Goal: Task Accomplishment & Management: Use online tool/utility

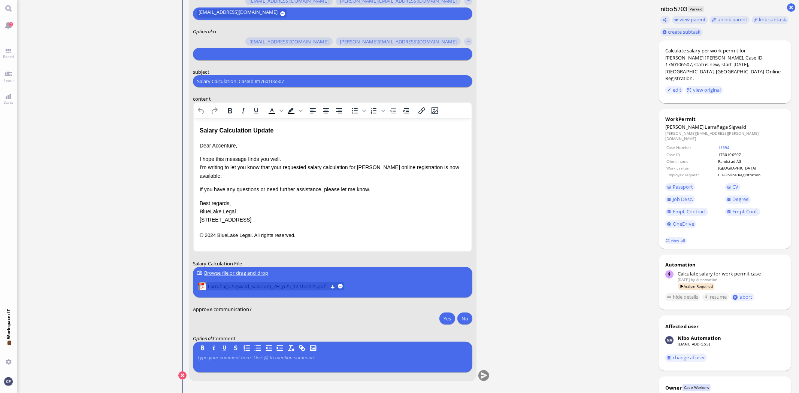
click at [232, 288] on span "Larrañaga Sigwald_Salarium_ZH_p25_12.10.2025.pdf" at bounding box center [267, 286] width 120 height 8
click at [443, 319] on button "Yes" at bounding box center [447, 319] width 16 height 12
drag, startPoint x: 305, startPoint y: 79, endPoint x: 167, endPoint y: 87, distance: 138.5
click at [167, 87] on nitautoscroll "[DATE] 16:57 by Automation Automation Calculate eligible salary for work permit…" at bounding box center [334, 196] width 346 height 393
paste input "AW: PazPerTout new case: [PERSON_NAME] [PERSON_NAME] (1760106507 / 13122936), E…"
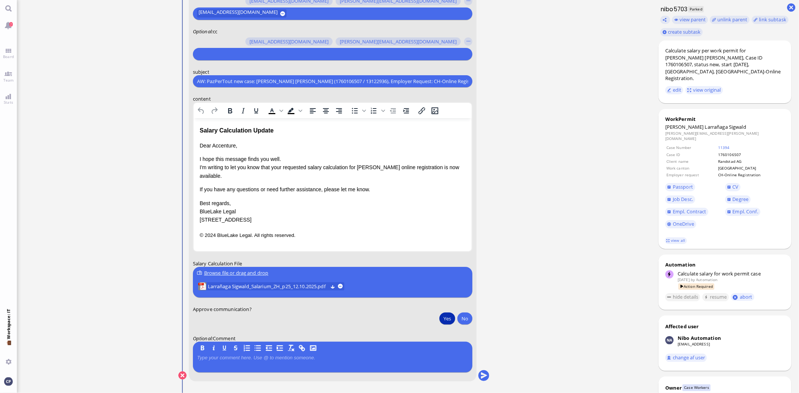
scroll to position [0, 78]
type input "AW: PazPerTout new case: [PERSON_NAME] [PERSON_NAME] (1760106507 / 13122936), E…"
click at [468, 41] on button "button" at bounding box center [468, 41] width 8 height 8
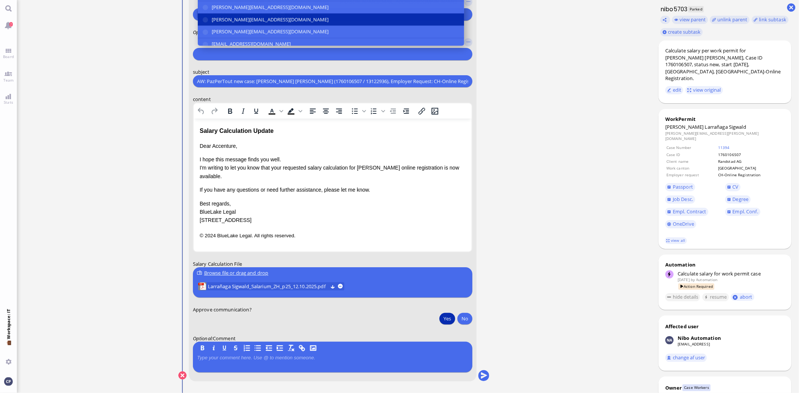
scroll to position [-42, 0]
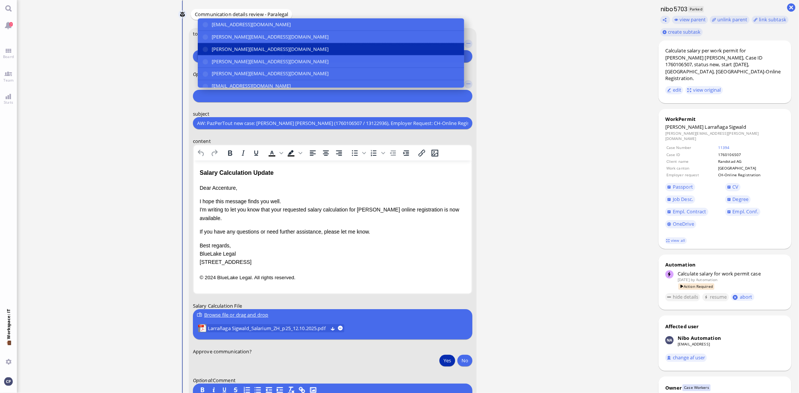
click at [203, 50] on button "[PERSON_NAME][EMAIL_ADDRESS][DOMAIN_NAME]" at bounding box center [330, 49] width 266 height 12
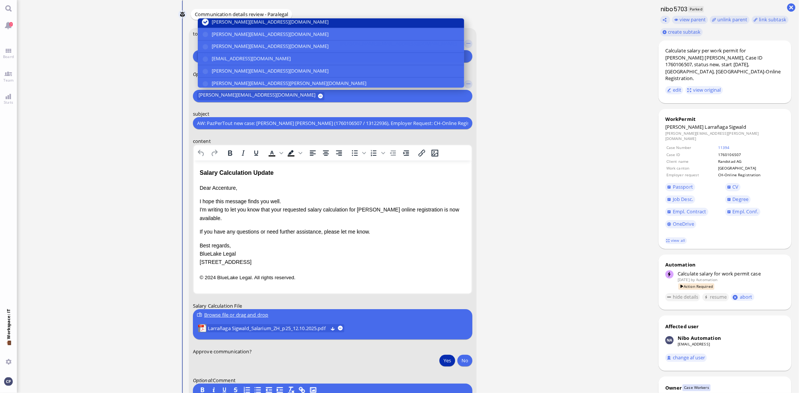
scroll to position [33, 0]
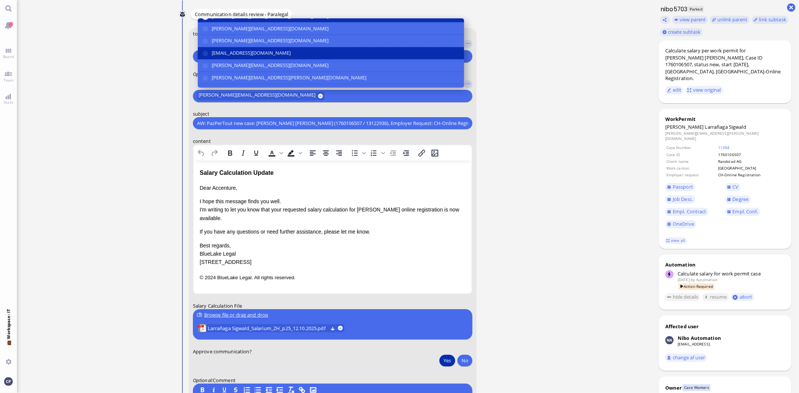
click at [205, 54] on button "[EMAIL_ADDRESS][DOMAIN_NAME]" at bounding box center [330, 53] width 266 height 12
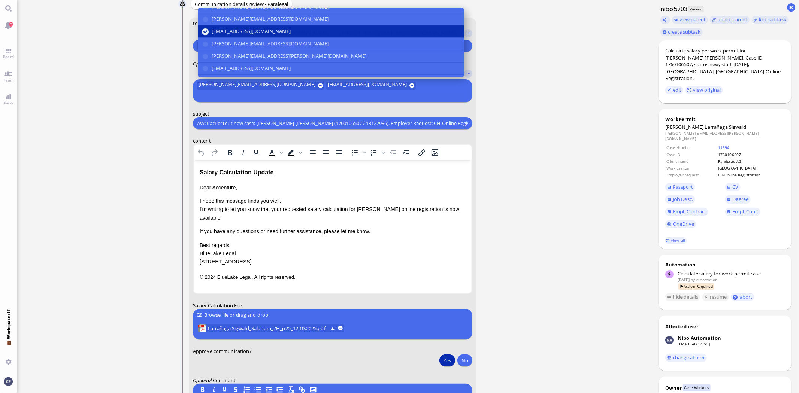
scroll to position [50, 0]
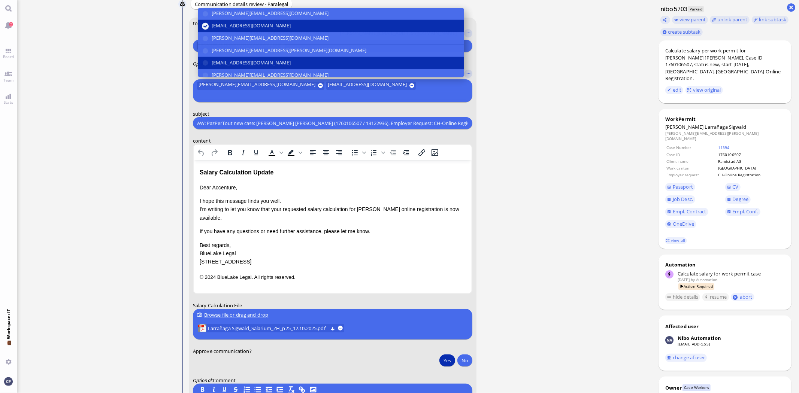
click at [207, 69] on button "[EMAIL_ADDRESS][DOMAIN_NAME]" at bounding box center [330, 63] width 266 height 12
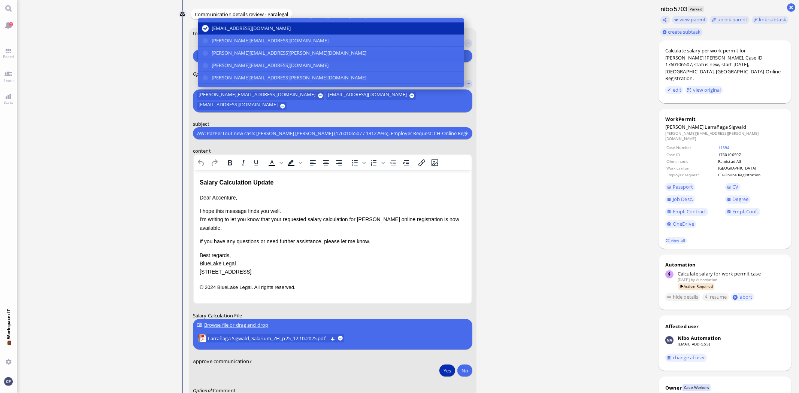
scroll to position [100, 0]
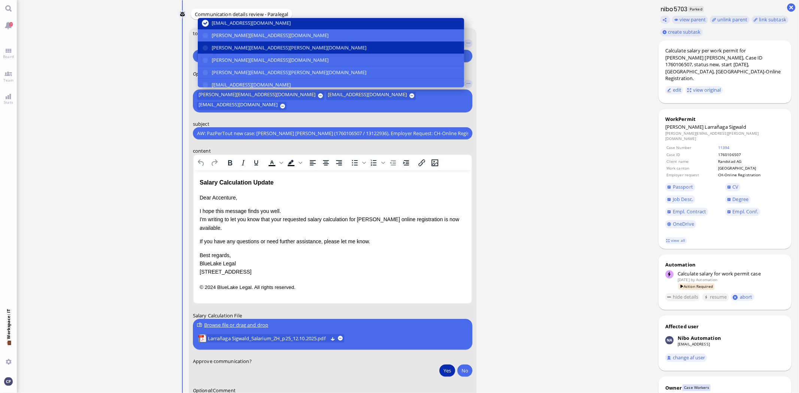
click at [203, 49] on button "[PERSON_NAME][EMAIL_ADDRESS][PERSON_NAME][DOMAIN_NAME]" at bounding box center [330, 48] width 266 height 12
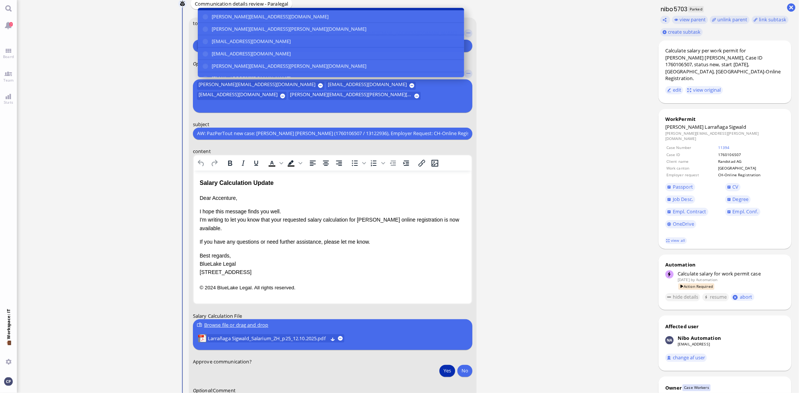
scroll to position [141, 0]
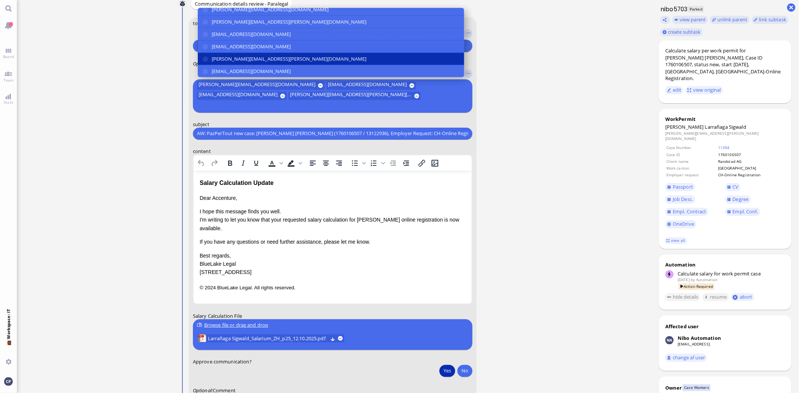
click at [205, 65] on button "[PERSON_NAME][EMAIL_ADDRESS][PERSON_NAME][DOMAIN_NAME]" at bounding box center [330, 59] width 266 height 12
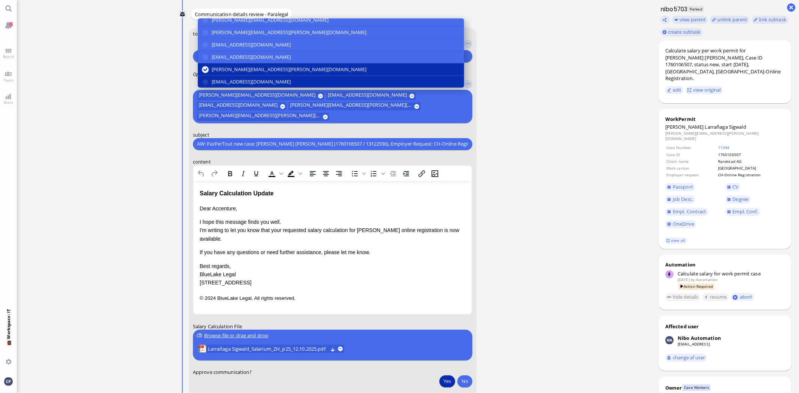
click at [206, 81] on button "[EMAIL_ADDRESS][DOMAIN_NAME]" at bounding box center [330, 82] width 266 height 12
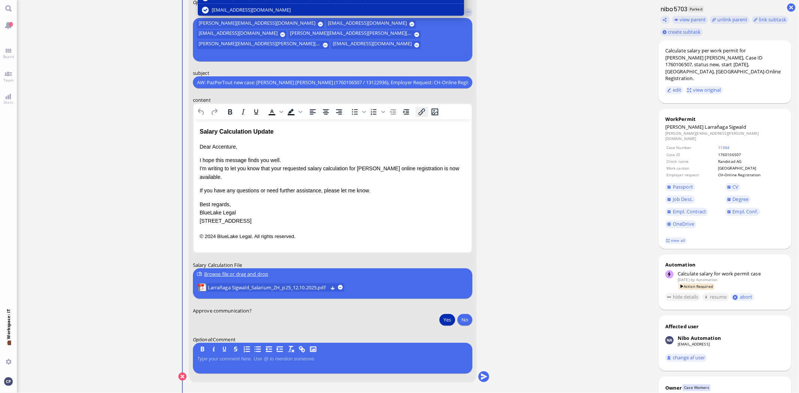
scroll to position [0, 0]
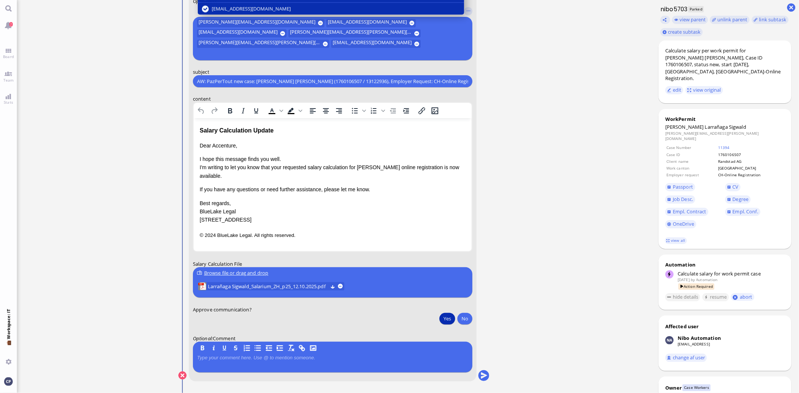
click at [212, 145] on p "Dear Accenture," at bounding box center [332, 146] width 266 height 8
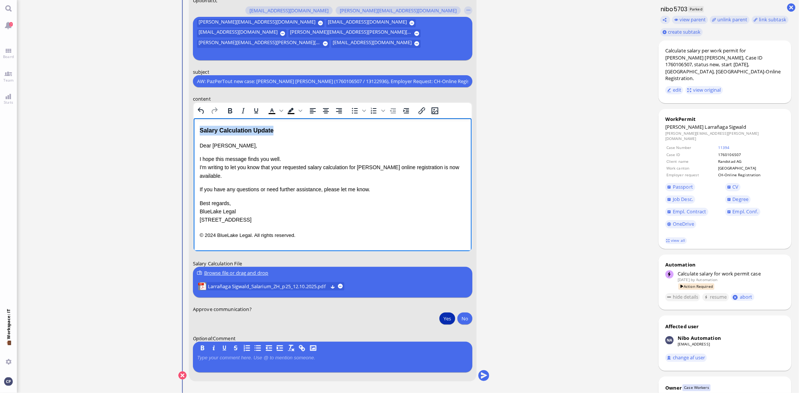
drag, startPoint x: 282, startPoint y: 132, endPoint x: 179, endPoint y: 133, distance: 103.7
click at [193, 133] on html "Salary Calculation Update Dear [PERSON_NAME], I hope this message finds you wel…" at bounding box center [332, 182] width 278 height 129
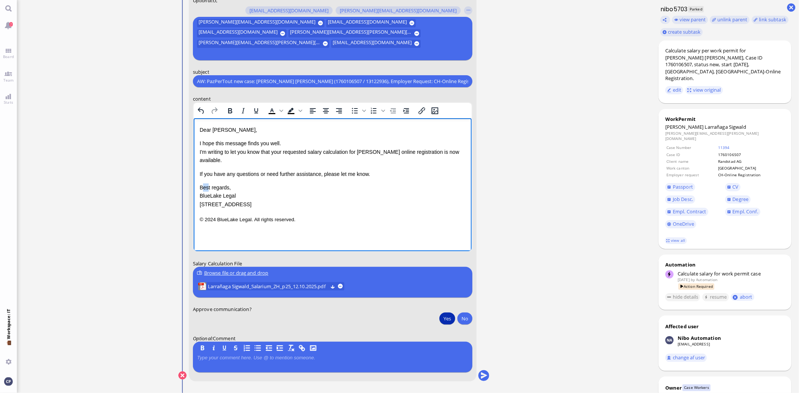
click at [207, 188] on p "Best regards, BlueLake Legal [STREET_ADDRESS]" at bounding box center [332, 195] width 266 height 25
drag, startPoint x: 200, startPoint y: 186, endPoint x: 329, endPoint y: 259, distance: 148.4
click at [329, 232] on html "Dear [PERSON_NAME], I hope this message finds you well. I'm writing to let you …" at bounding box center [332, 174] width 278 height 113
click at [483, 376] on button "submit" at bounding box center [483, 375] width 11 height 11
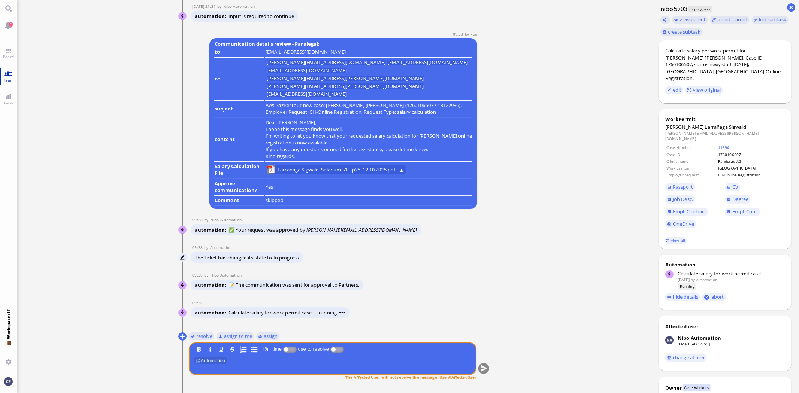
click at [10, 75] on link "Team" at bounding box center [8, 76] width 17 height 17
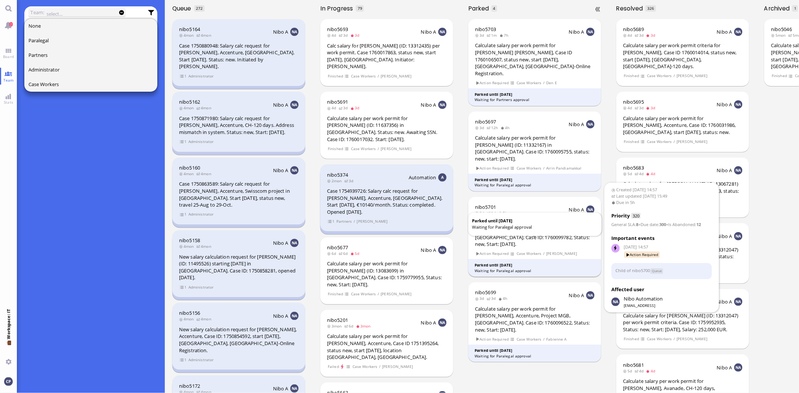
click at [491, 263] on div "Parked until [DATE]" at bounding box center [534, 266] width 120 height 6
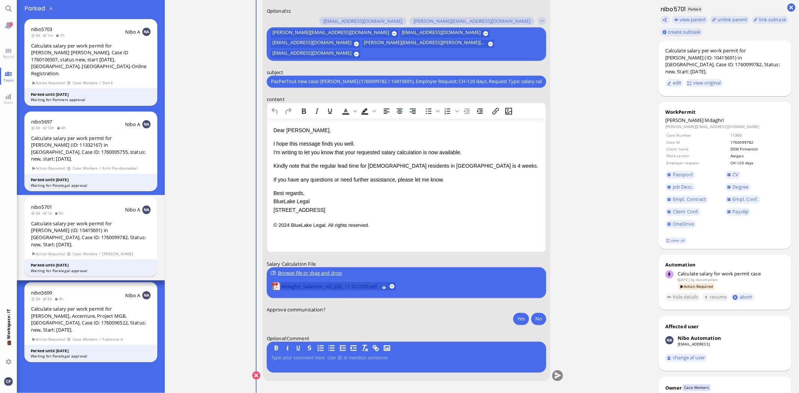
click at [331, 286] on span "Mdaghri_Salarium_AG_p50_11.10.2025.pdf" at bounding box center [331, 286] width 98 height 8
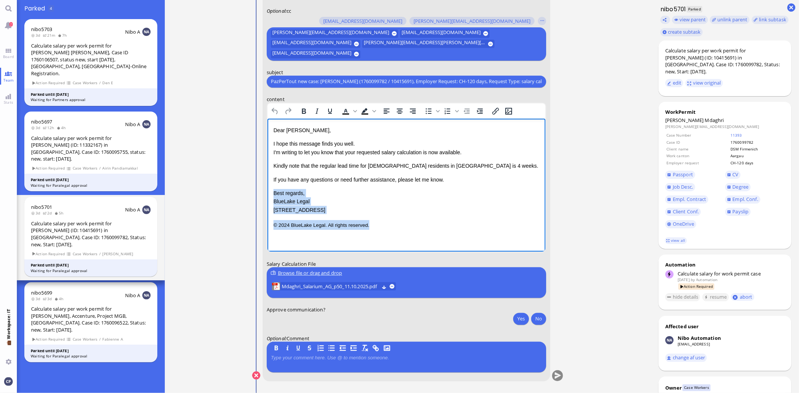
drag, startPoint x: 273, startPoint y: 193, endPoint x: 703, endPoint y: 383, distance: 469.5
click at [436, 237] on html "Dear [PERSON_NAME], I hope this message finds you well. I'm writing to let you …" at bounding box center [406, 177] width 278 height 119
click at [476, 152] on p "I hope this message finds you well. I'm writing to let you know that your reque…" at bounding box center [406, 147] width 266 height 17
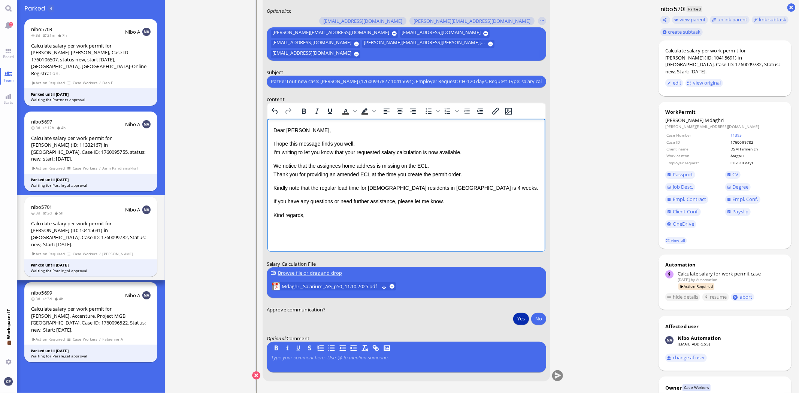
click at [521, 320] on button "Yes" at bounding box center [521, 319] width 16 height 12
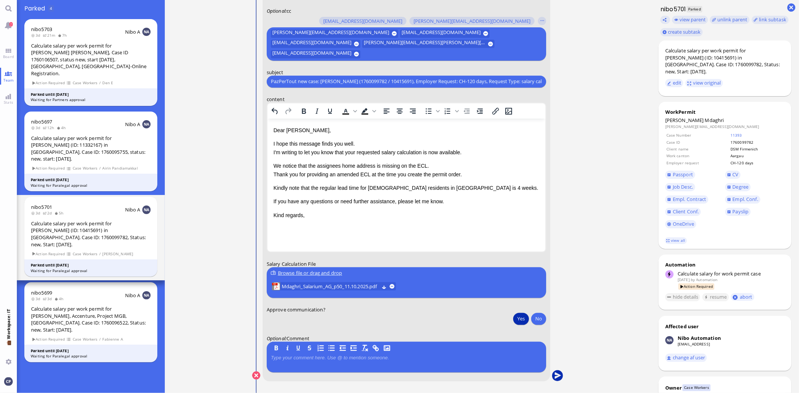
click at [559, 376] on button "submit" at bounding box center [557, 375] width 11 height 11
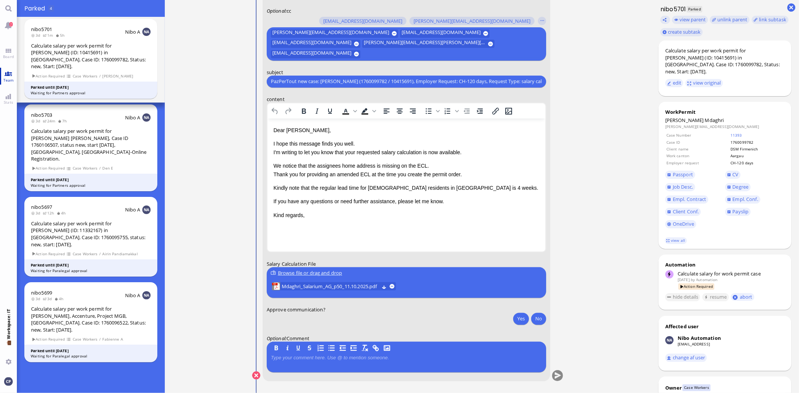
click at [4, 76] on link "Team" at bounding box center [8, 76] width 17 height 17
click at [7, 49] on link "Board" at bounding box center [8, 53] width 17 height 17
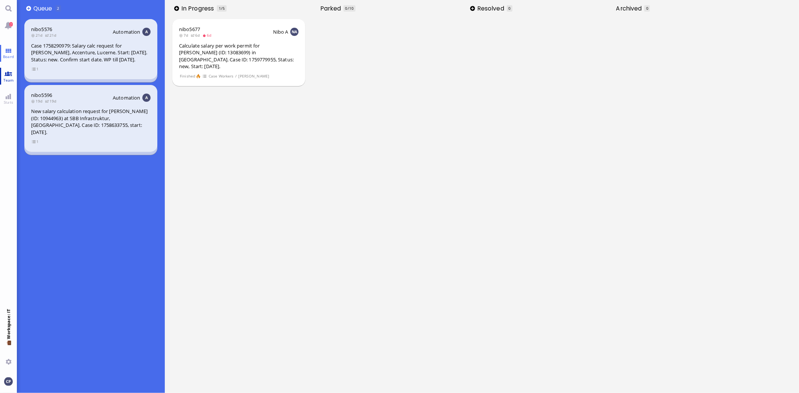
click at [11, 73] on link "Team" at bounding box center [8, 76] width 17 height 17
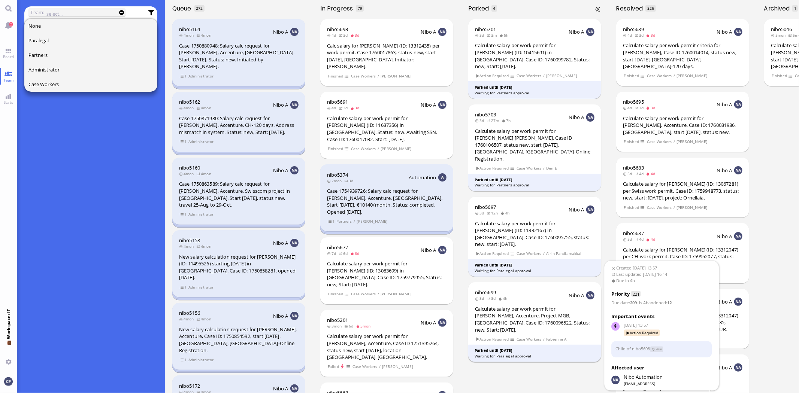
click at [500, 354] on div "Waiting for Paralegal approval" at bounding box center [534, 357] width 120 height 6
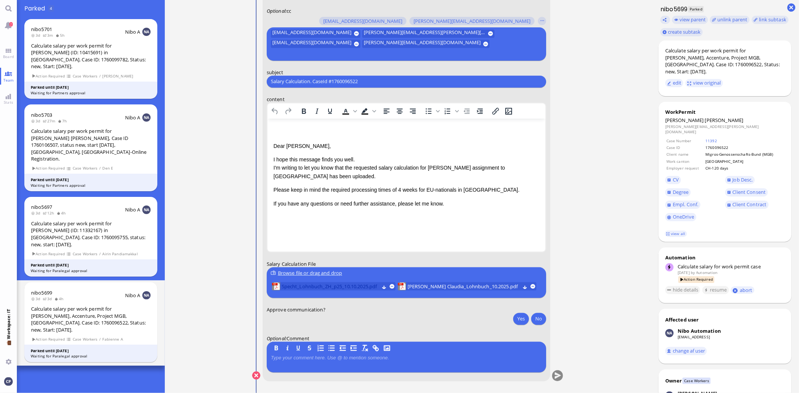
click at [341, 286] on span "Specht_Lohnbuch_ZH_p25_10.10.2025.pdf" at bounding box center [330, 286] width 97 height 8
click at [445, 286] on span "[PERSON_NAME] Claudia_Lohnbuch_10.2025.pdf" at bounding box center [463, 286] width 112 height 8
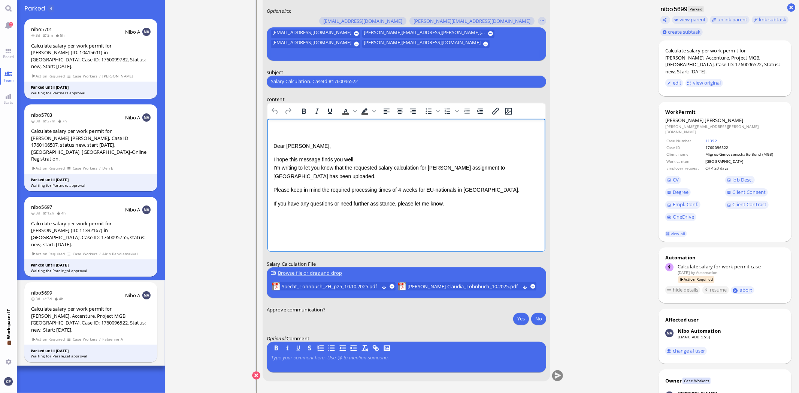
click at [277, 135] on div "Rich Text Area. Press ALT-0 for help." at bounding box center [406, 131] width 266 height 10
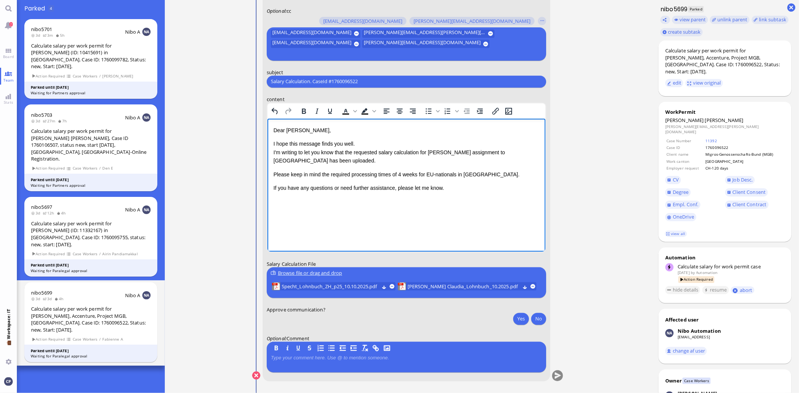
click at [275, 201] on p "Rich Text Area. Press ALT-0 for help." at bounding box center [406, 203] width 266 height 10
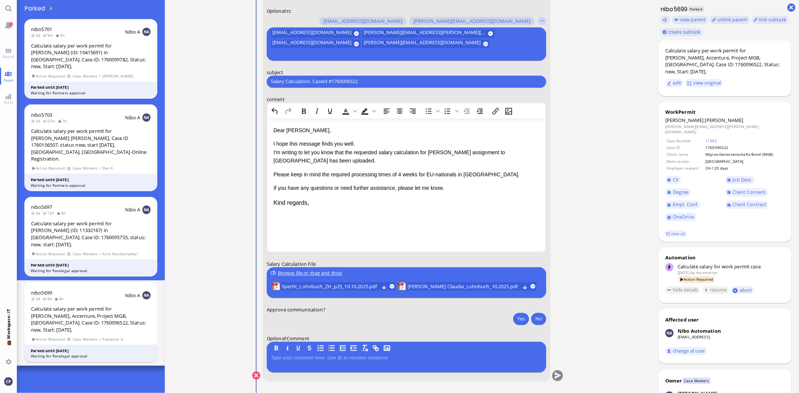
drag, startPoint x: 377, startPoint y: 78, endPoint x: 208, endPoint y: 73, distance: 168.6
click at [208, 73] on ticket "[DATE] 13:57 by Automation Automation Calculate eligible salary for work permit…" at bounding box center [408, 196] width 486 height 393
paste input "AW: PazPerTout new case: [PERSON_NAME] (1760096522 / 13749477), Employer Reques…"
type input "AW: PazPerTout new case: [PERSON_NAME] (1760096522 / 13749477), Employer Reques…"
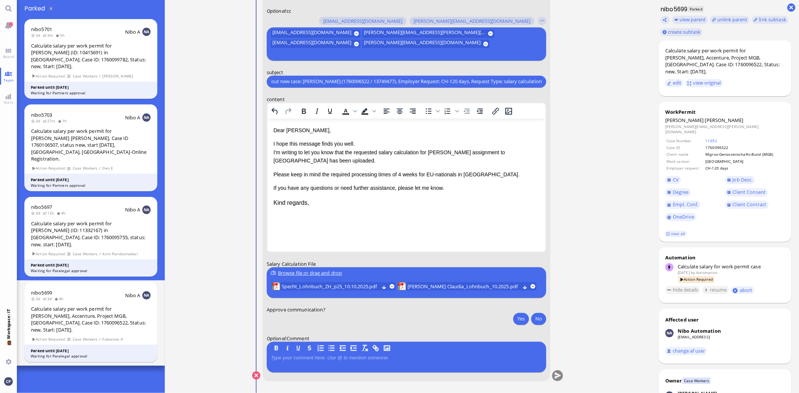
scroll to position [0, 0]
click at [383, 359] on p at bounding box center [406, 358] width 271 height 6
click at [467, 355] on p at bounding box center [406, 358] width 271 height 6
click at [518, 319] on button "Yes" at bounding box center [521, 319] width 16 height 12
click at [558, 373] on button "submit" at bounding box center [557, 375] width 11 height 11
